Goal: Answer question/provide support

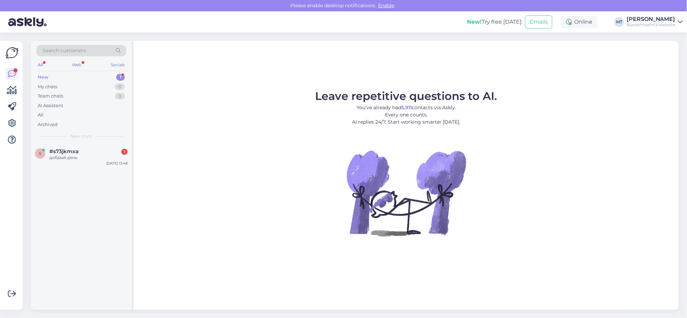
click at [41, 75] on div "New" at bounding box center [43, 77] width 11 height 7
click at [63, 155] on div "добрый день" at bounding box center [88, 157] width 78 height 6
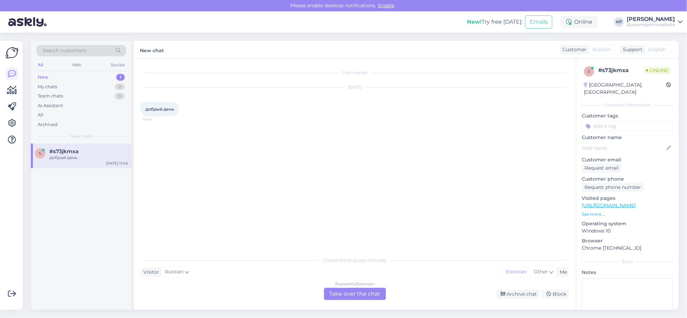
click at [372, 297] on div "Russian to Estonian Take over the chat" at bounding box center [355, 293] width 62 height 12
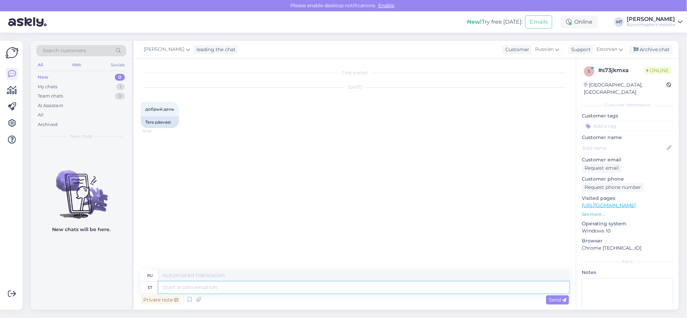
click at [208, 284] on textarea at bounding box center [363, 287] width 411 height 12
type textarea "tere"
type textarea "привет"
type textarea "tere päevast."
type textarea "Добрый день."
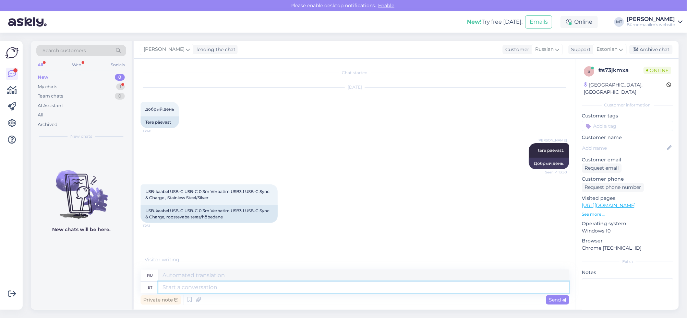
scroll to position [8, 0]
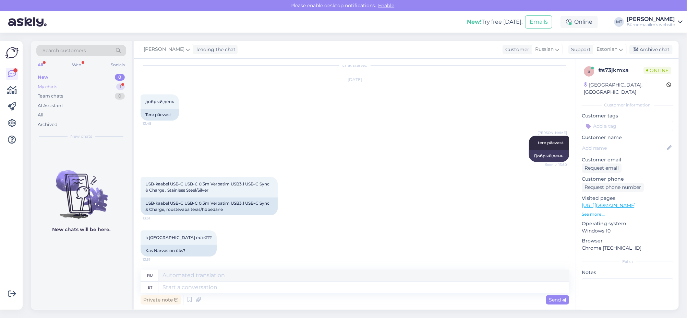
click at [49, 86] on div "My chats" at bounding box center [48, 86] width 20 height 7
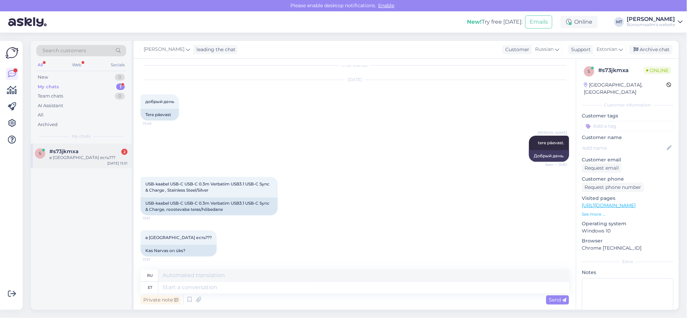
drag, startPoint x: 61, startPoint y: 152, endPoint x: 75, endPoint y: 157, distance: 15.0
click at [61, 153] on span "#s73jkmxa" at bounding box center [63, 151] width 29 height 6
drag, startPoint x: 145, startPoint y: 182, endPoint x: 220, endPoint y: 192, distance: 75.7
click at [220, 192] on div "USB-kaabel USB-C USB-C 0.3m Verbatim USB3.1 USB-C Sync & Charge , Stainless Ste…" at bounding box center [209, 187] width 137 height 21
drag, startPoint x: 145, startPoint y: 202, endPoint x: 231, endPoint y: 210, distance: 86.5
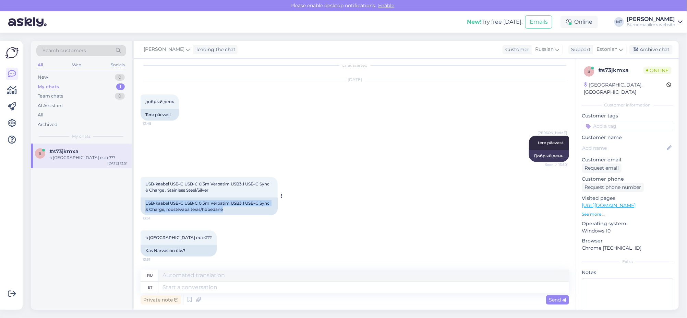
click at [231, 210] on div "USB-kaabel USB-C USB-C 0.3m Verbatim USB3.1 USB-C Sync & Charge, roostevaba ter…" at bounding box center [209, 206] width 137 height 18
copy div "USB-kaabel USB-C USB-C 0.3m Verbatim USB3.1 USB-C Sync & Charge, roostevaba ter…"
click at [223, 293] on div "Private note Send" at bounding box center [355, 299] width 429 height 13
click at [199, 285] on textarea at bounding box center [363, 287] width 411 height 12
drag, startPoint x: 229, startPoint y: 201, endPoint x: 141, endPoint y: 199, distance: 88.5
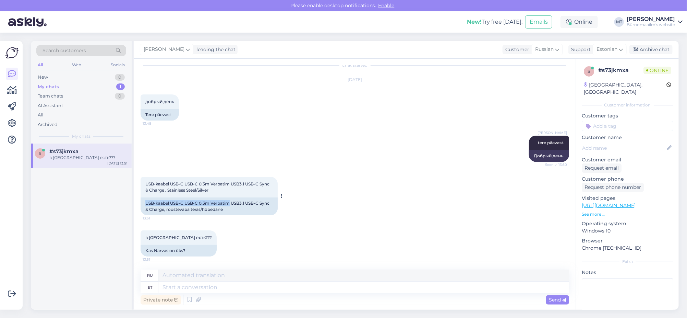
click at [141, 199] on div "USB-kaabel USB-C USB-C 0.3m Verbatim USB3.1 USB-C Sync & Charge, roostevaba ter…" at bounding box center [209, 206] width 137 height 18
copy div "USB-kaabel USB-C USB-C 0.3m Verbatim"
click at [198, 296] on icon at bounding box center [199, 299] width 10 height 10
click at [171, 285] on textarea at bounding box center [363, 287] width 411 height 12
type textarea "Narva k"
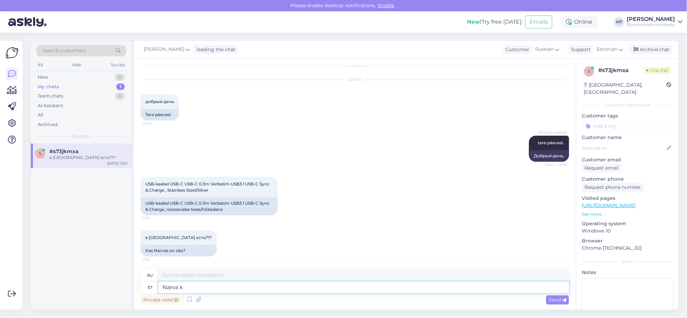
type textarea "Нарва"
type textarea "Narva kaupluses ei"
type textarea "В Нарвском магазине"
type textarea "Narva kaupluses ei ol"
type textarea "Нет в магазине Нарва"
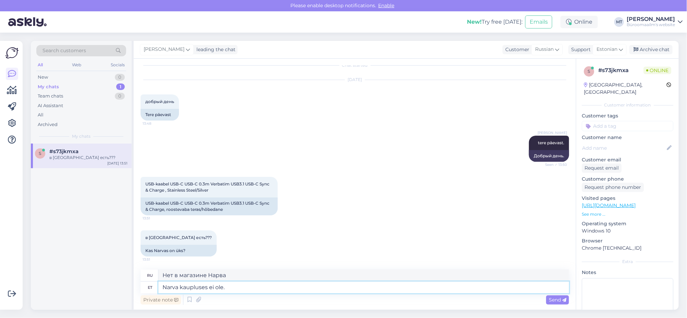
type textarea "Narva kaupluses ei ole."
type textarea "Недоступно в магазине в [GEOGRAPHIC_DATA]."
type textarea "Narva kaupluses ei ole. On o"
type textarea "В магазине в [GEOGRAPHIC_DATA] его нет."
type textarea "Narva kaupluses ei ole. On ole"
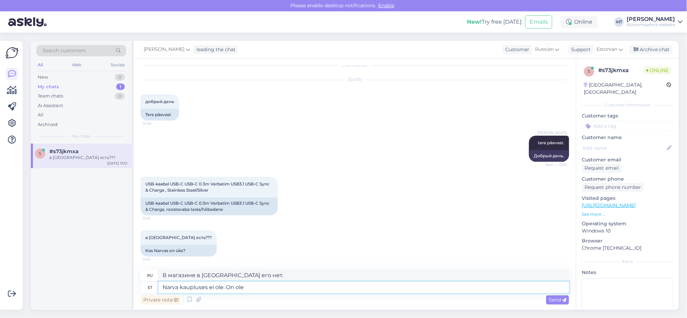
type textarea "В магазине в [GEOGRAPHIC_DATA] его нет. Он есть в наличии."
type textarea "Narva kaupluses ei ole. On olemas Jõhvis"
type textarea "Недоступно в магазине Нарвы. Доступно в [GEOGRAPHIC_DATA]"
type textarea "Narva kaupluses ei ole. On olemas Jõhvis 3t"
type textarea "Нет в наличии в магазине в [GEOGRAPHIC_DATA]. Есть в Йыхви 3т."
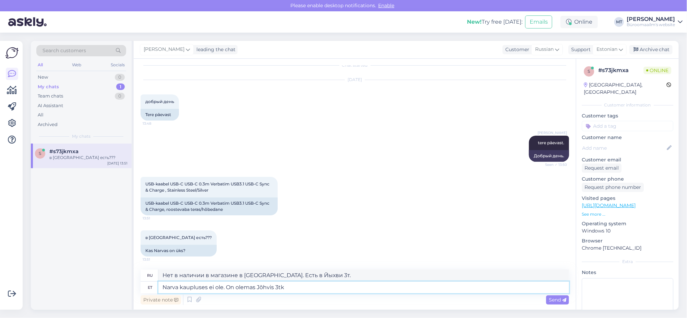
type textarea "Narva kaupluses ei ole. On olemas Jõhvis 3tk."
type textarea "В Нарве магазинов нет. В Йыхви их 3."
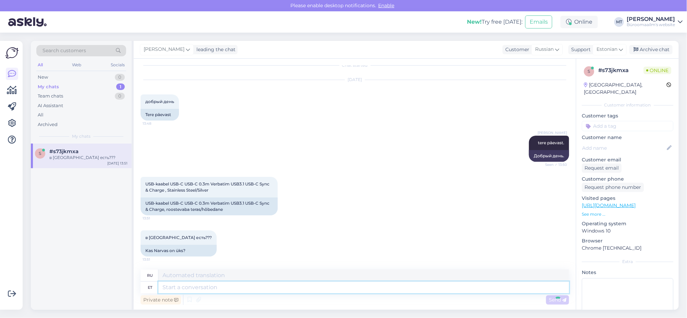
scroll to position [49, 0]
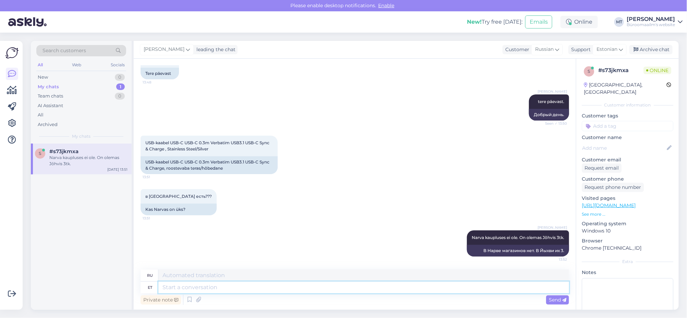
click at [184, 290] on textarea at bounding box center [363, 287] width 411 height 12
type textarea "helistage"
type textarea "вызов"
type textarea "helistage ja"
type textarea "позвоните [PERSON_NAME]"
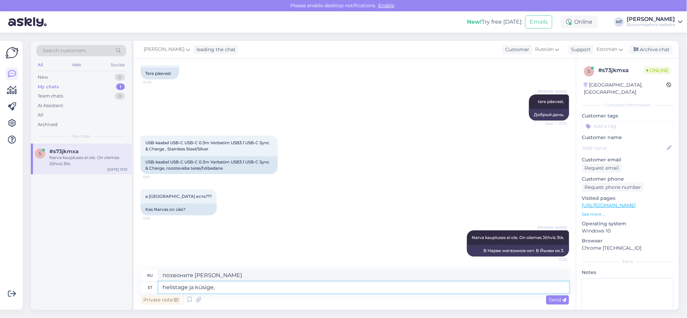
type textarea "helistage ja küsige, v"
type textarea "позвони и спроси,"
type textarea "helistage ja küsige, võib-olla o"
type textarea "позвони и спроси, может быть"
type textarea "helistage ja küsige, võib-olla on m"
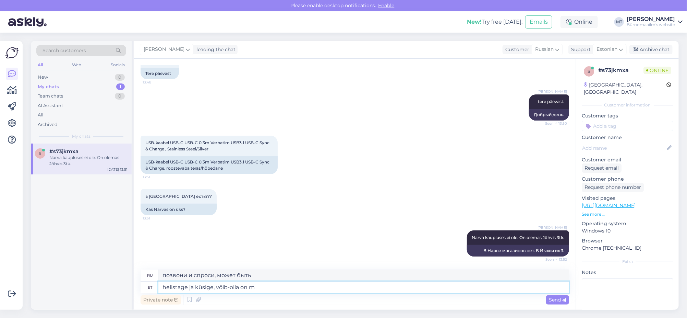
type textarea "позвони и спроси, может быть есть"
type textarea "helistage ja küsige, võib-olla on midagi as"
type textarea "позвони и спроси, может быть есть что-то"
type textarea "helistage ja küsige, võib-olla on midagi asenuseks"
type textarea "позвони и спроси, может есть что-то на замену"
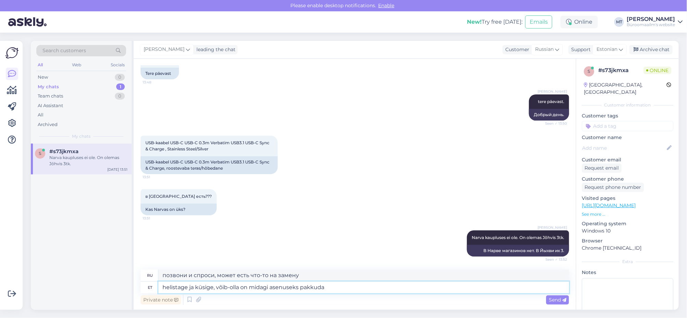
type textarea "helistage ja küsige, võib-olla on midagi asenuseks pakkuda"
type textarea "позвоните и спросите, возможно есть что предложить в качестве замены"
click at [163, 286] on textarea "helistage ja küsige, võib-olla on midagi asenuseks pakkuda" at bounding box center [363, 287] width 411 height 12
type textarea "elistage ja küsige, võib-olla on midagi asenuseks pakkuda"
type textarea "пожалуйста, позвоните и спросите, возможно есть что предложить в качестве замены"
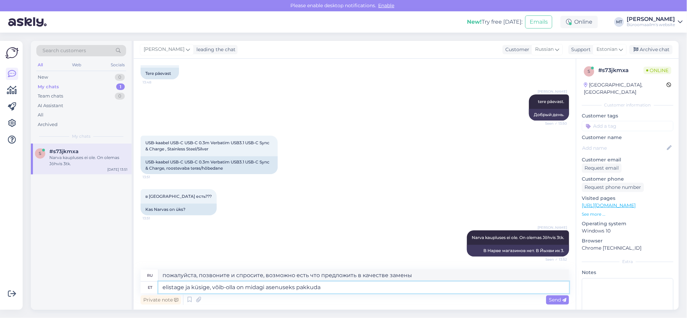
type textarea "Gelistage ja küsige, võib-olla on midagi asenuseks pakkuda"
type textarea "Гель и спроси, может есть что предложить в качестве замены"
type textarea "elistage ja küsige, võib-olla on midagi asenuseks pakkuda"
type textarea "пожалуйста, позвоните и спросите, возможно есть что предложить в качестве замены"
type textarea "Helistage ja küsige, võib-olla on midagi asenuseks pakkuda"
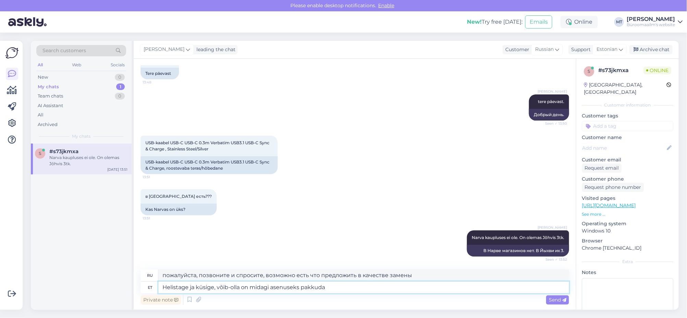
type textarea "Позвоните и спросите, возможно есть что предложить в качестве замены."
click at [349, 291] on textarea "Helistage ja küsige, võib-olla on midagi asenuseks pakkuda" at bounding box center [363, 287] width 411 height 12
paste textarea "aupluse juhataja: [PHONE_NUMBER] Kaupluse telefon [PHONE_NUMBER] E-post: [EMAIL…"
type textarea "Helistage ja küsige, võib-olla on midagi asenuseks pakkuda aupluse juhataja: [P…"
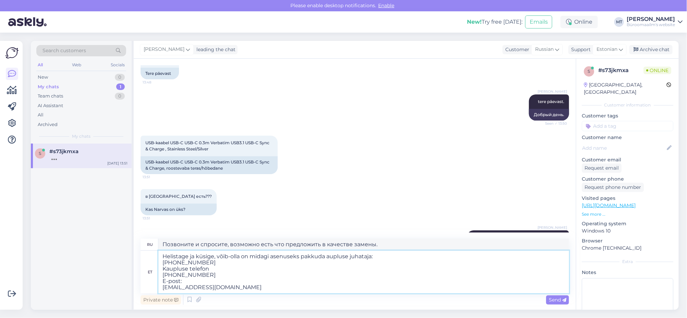
type textarea "Позвоните и спросите, возможно, есть что предложить на замену. Директор магазин…"
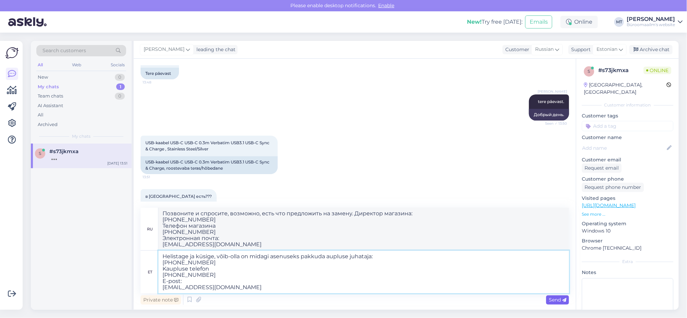
type textarea "Helistage ja küsige, võib-olla on midagi asenuseks pakkuda aupluse juhataja: [P…"
click at [561, 298] on span "Send" at bounding box center [557, 299] width 17 height 6
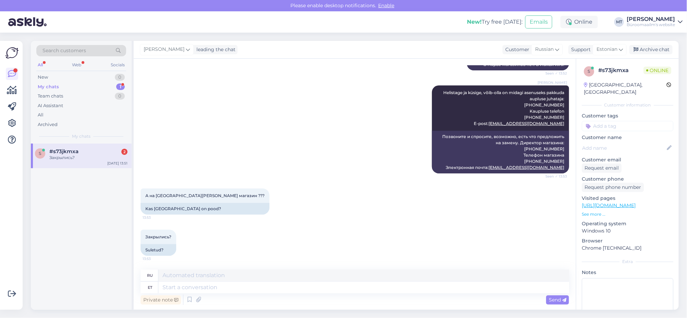
scroll to position [254, 0]
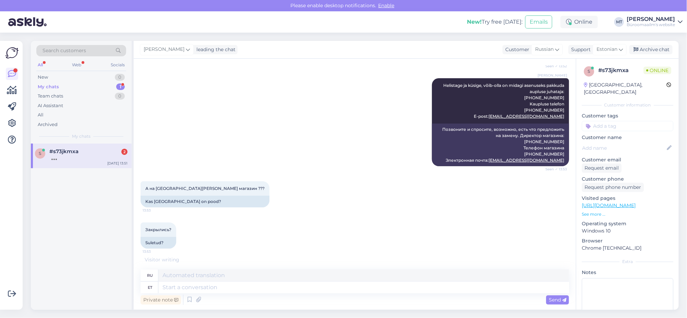
click at [191, 293] on div "Private note Send" at bounding box center [355, 299] width 429 height 13
click at [192, 286] on textarea at bounding box center [363, 287] width 411 height 12
paste textarea "[STREET_ADDRESS]"
type textarea "[STREET_ADDRESS]"
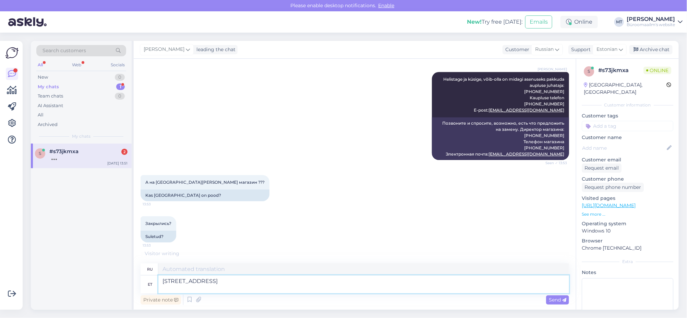
type textarea "Фама 4, Нарва 20303"
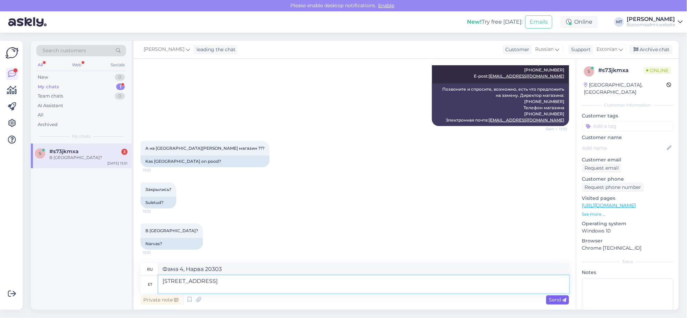
type textarea "[STREET_ADDRESS]"
click at [563, 300] on icon at bounding box center [564, 300] width 4 height 4
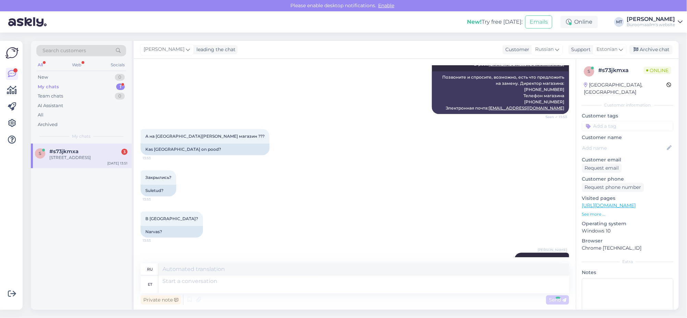
scroll to position [335, 0]
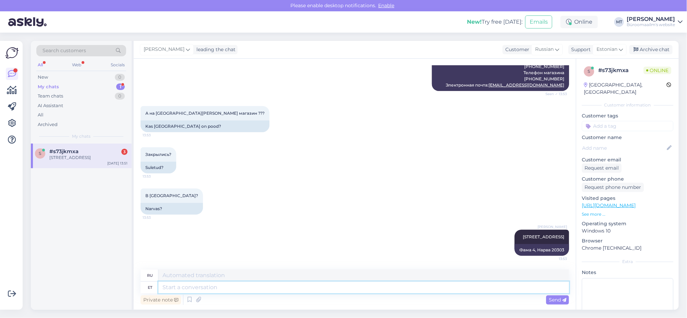
click at [186, 287] on textarea at bounding box center [363, 287] width 411 height 12
type textarea "Uuel a"
type textarea "На новом"
type textarea "Uuel aadressil"
type textarea "По новому адресу"
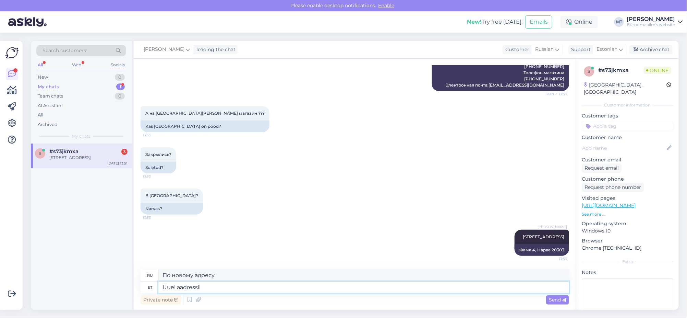
paste textarea "[STREET_ADDRESS]"
type textarea "Uuel aadressil [STREET_ADDRESS]"
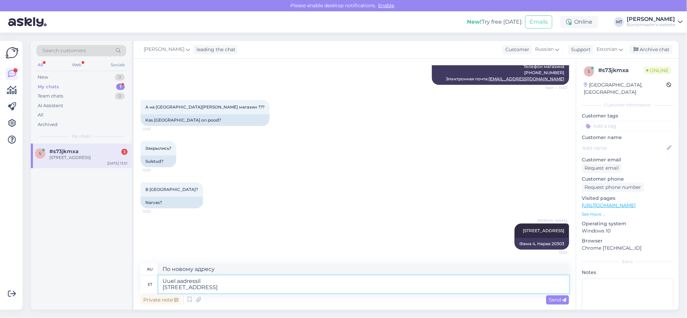
scroll to position [341, 0]
type textarea "По новому адресу [STREET_ADDRESS]"
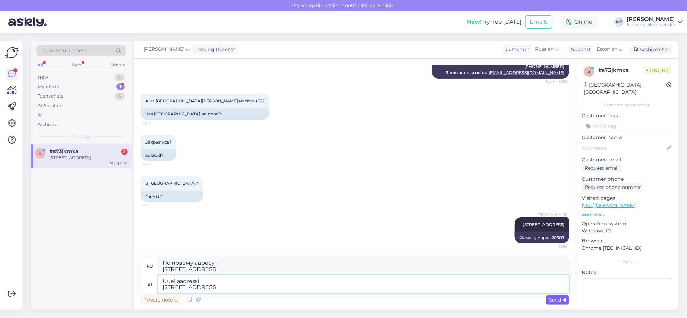
type textarea "Uuel aadressil [STREET_ADDRESS]"
click at [553, 297] on span "Send" at bounding box center [557, 299] width 17 height 6
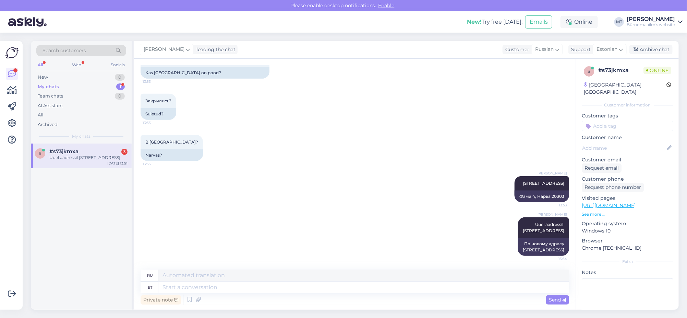
click at [42, 86] on div "My chats" at bounding box center [48, 86] width 21 height 7
click at [70, 151] on span "#s73jkmxa" at bounding box center [63, 151] width 29 height 6
click at [214, 288] on textarea at bounding box center [363, 287] width 411 height 12
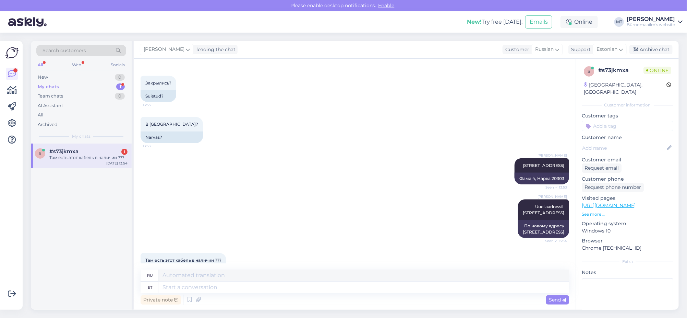
scroll to position [429, 0]
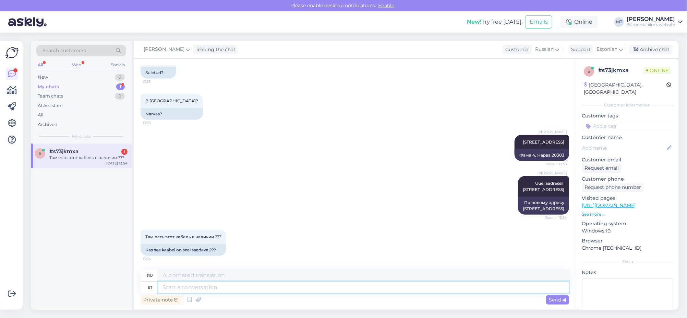
click at [188, 290] on textarea at bounding box center [363, 287] width 411 height 12
type textarea "[GEOGRAPHIC_DATA]"
type textarea "Нарва"
type textarea "Narva kaupluses ei"
type textarea "В Нарвском магазине"
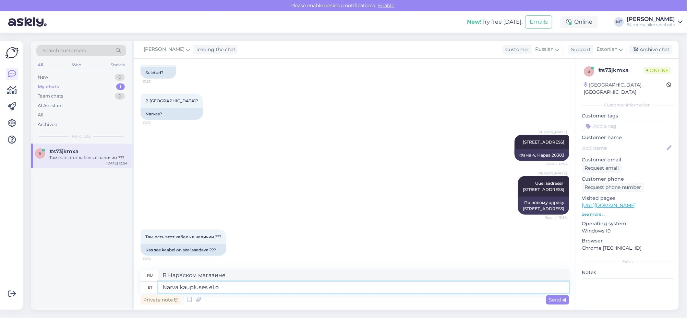
type textarea "Narva kaupluses ei ol"
type textarea "Нет в магазине Нарва"
type textarea "Narva kaupluses ei ole."
type textarea "Недоступно в магазине в [GEOGRAPHIC_DATA]."
type textarea "Narva kaupluses ei ole."
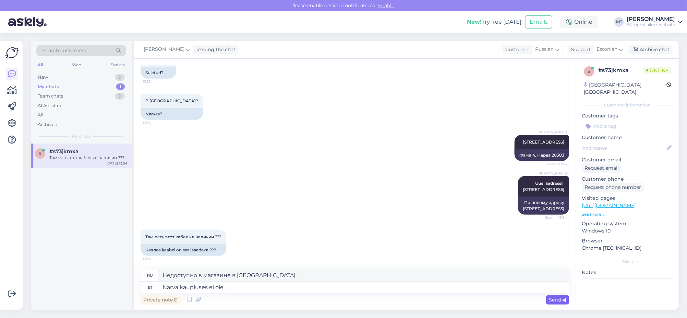
click at [549, 299] on span "Send" at bounding box center [557, 299] width 17 height 6
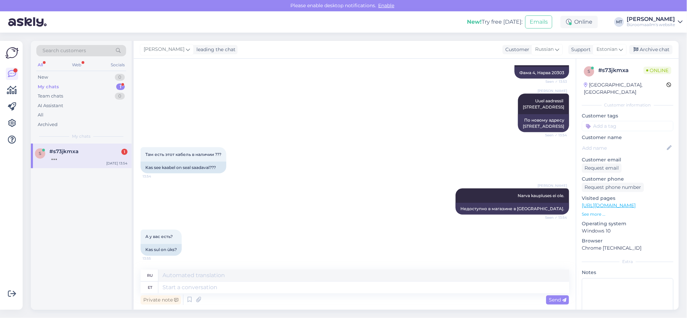
scroll to position [512, 0]
click at [213, 289] on textarea at bounding box center [363, 287] width 411 height 12
type textarea "[PERSON_NAME] s"
type textarea "Если"
type textarea "Kui soovite"
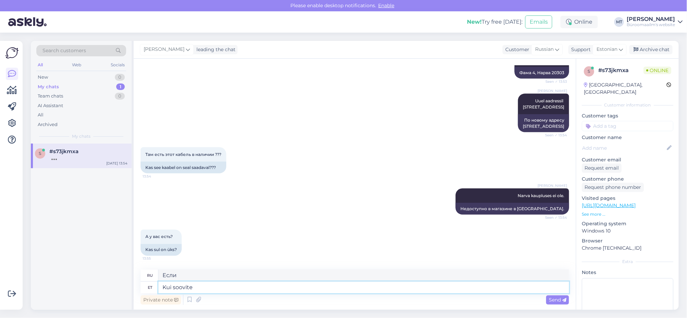
type textarea "Если ты хочешь"
type textarea "Ku"
type textarea "Если"
type textarea "K"
type textarea "Saate"
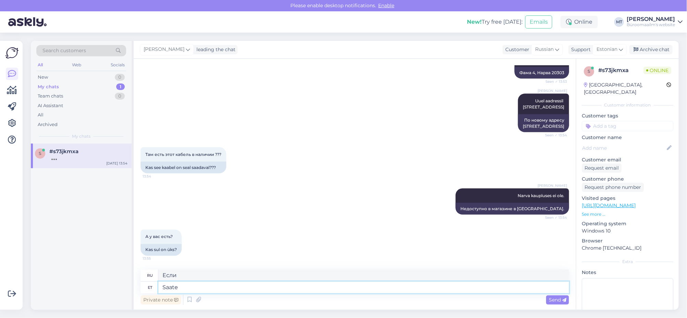
type textarea "Ты можешь"
type textarea "Saate osta"
type textarea "Вы можете купить"
type textarea "Saate osta läbi"
type textarea "Вы можете купить через"
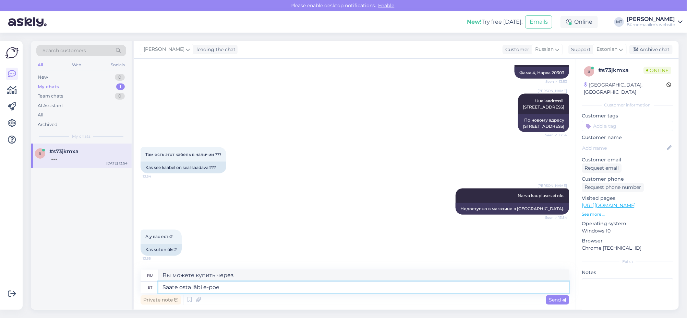
type textarea "Saate osta läbi e-poe"
type textarea "Вы можете купить через интернет-магазин"
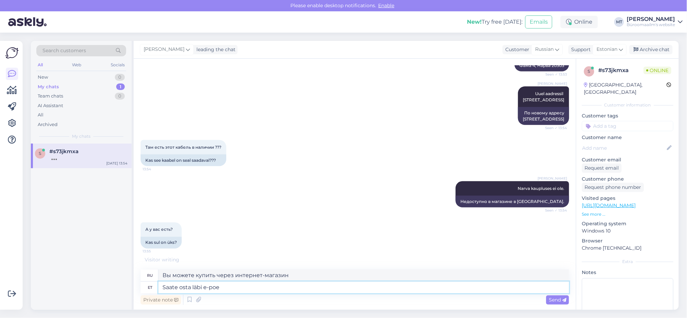
scroll to position [519, 0]
paste textarea "[URL][DOMAIN_NAME]"
type textarea "Saate osta läbi e-poe [URL][DOMAIN_NAME]"
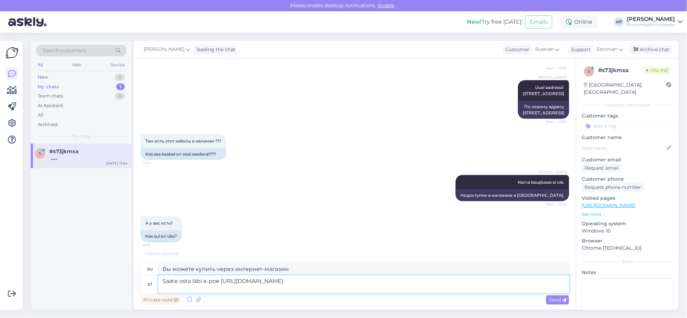
type textarea "Купить можно через интернет-магазин [URL][DOMAIN_NAME]"
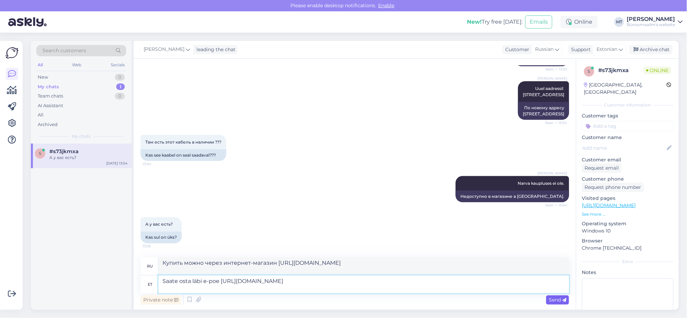
type textarea "Saate osta läbi e-poe [URL][DOMAIN_NAME]"
click at [556, 298] on span "Send" at bounding box center [557, 299] width 17 height 6
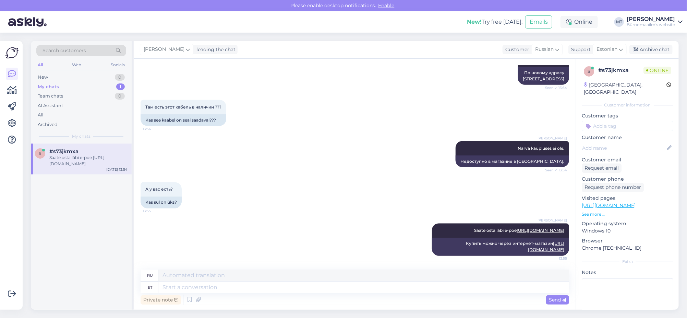
scroll to position [625, 0]
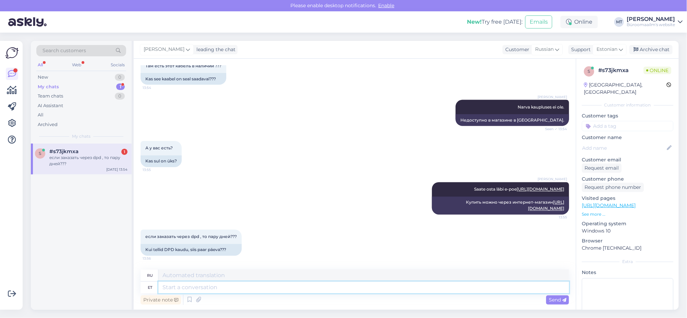
click at [217, 289] on textarea at bounding box center [363, 287] width 411 height 12
type textarea "1-3 t"
type textarea "1-3"
type textarea "1-3 tööpeva"
type textarea "1-3 рабочих дня"
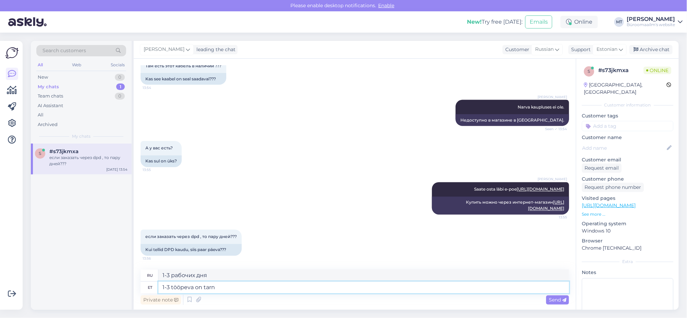
type textarea "1-3 tööpeva on tarne"
type textarea "Доставка занимает 1-3 рабочих дня."
type textarea "1-3 tööpeva on tarne"
click at [558, 303] on div "Send" at bounding box center [557, 299] width 23 height 9
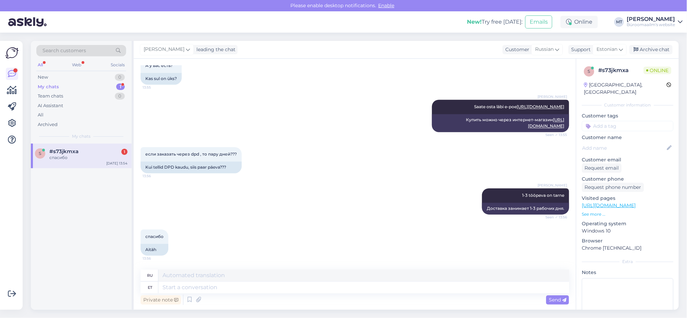
scroll to position [707, 0]
click at [207, 286] on textarea at bounding box center [363, 287] width 411 height 12
type textarea "Aitäh."
type textarea "Спасибо."
type textarea "Aitäh."
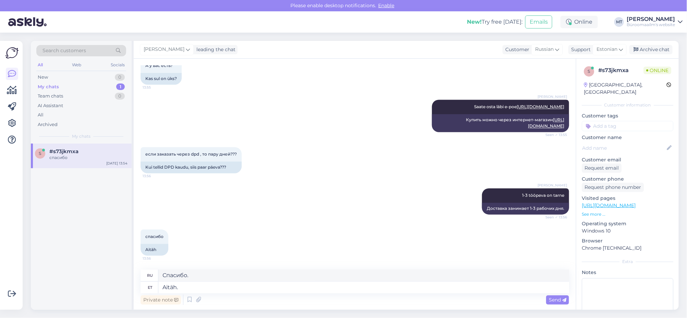
click at [559, 299] on span "Send" at bounding box center [557, 299] width 17 height 6
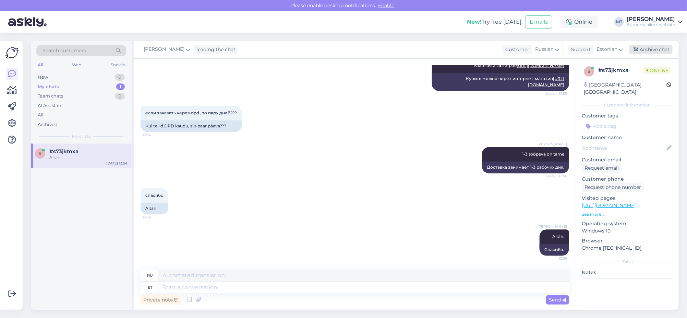
click at [654, 47] on div "Archive chat" at bounding box center [651, 49] width 43 height 9
